Goal: Book appointment/travel/reservation

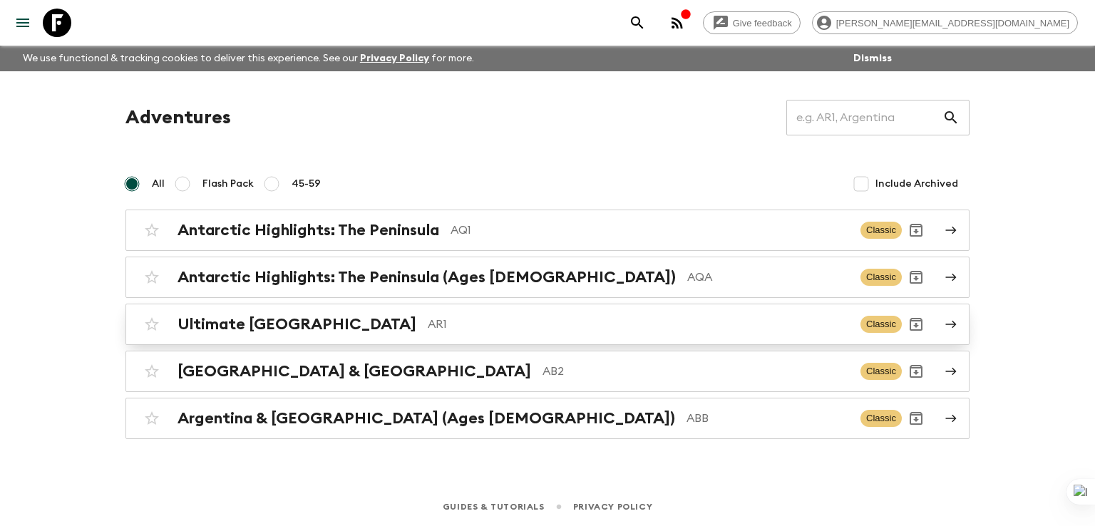
click at [263, 313] on div "Ultimate Argentina AR1 Classic" at bounding box center [520, 324] width 764 height 29
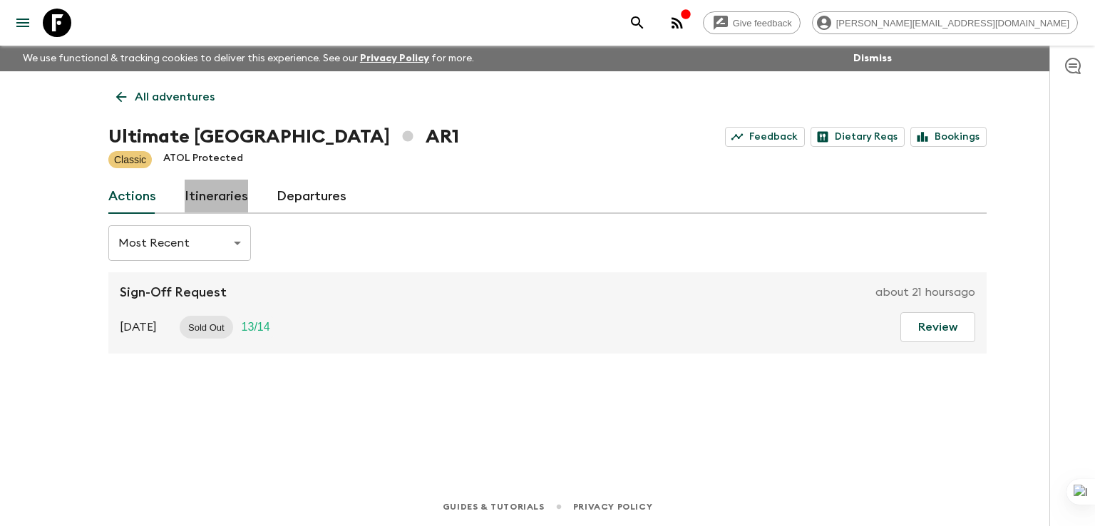
click at [220, 198] on link "Itineraries" at bounding box center [216, 197] width 63 height 34
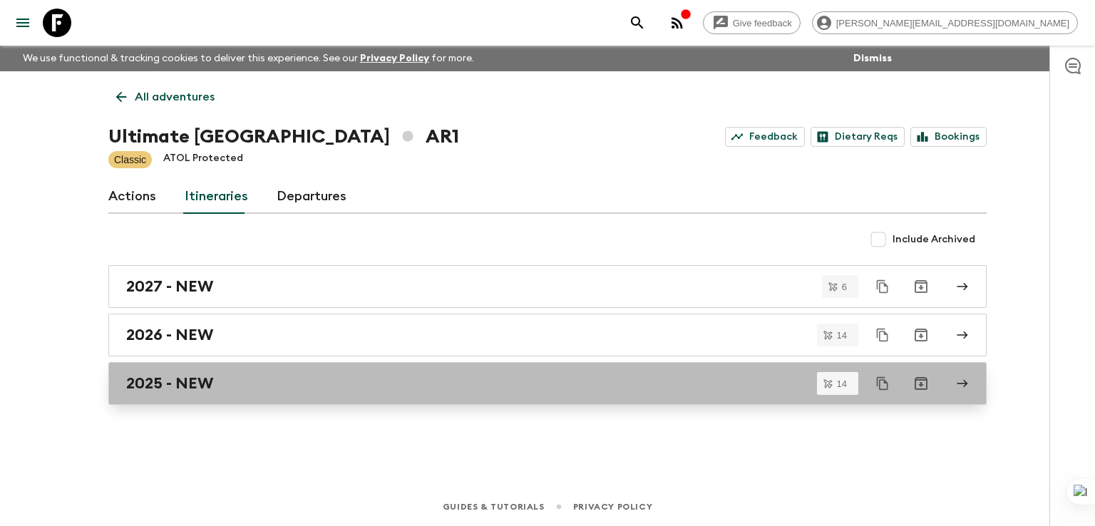
click at [170, 389] on h2 "2025 - NEW" at bounding box center [169, 383] width 87 height 19
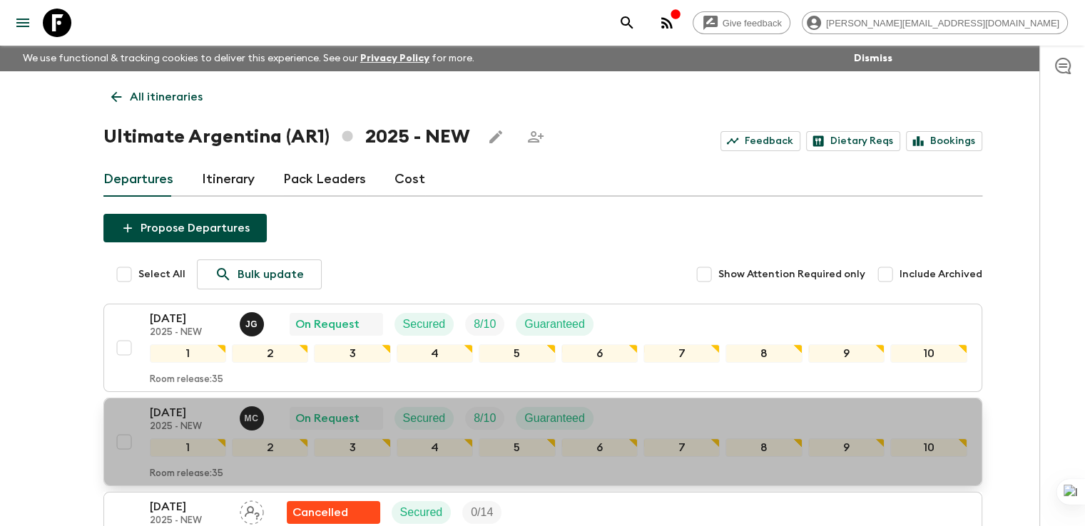
click at [185, 411] on p "[DATE]" at bounding box center [189, 412] width 78 height 17
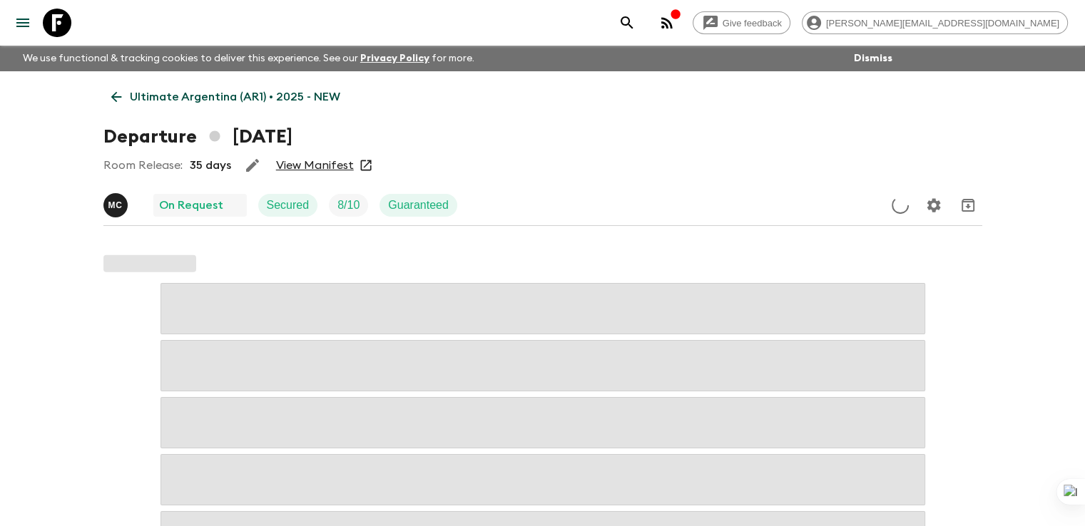
click at [337, 158] on link "View Manifest" at bounding box center [315, 165] width 78 height 14
